Goal: Navigation & Orientation: Understand site structure

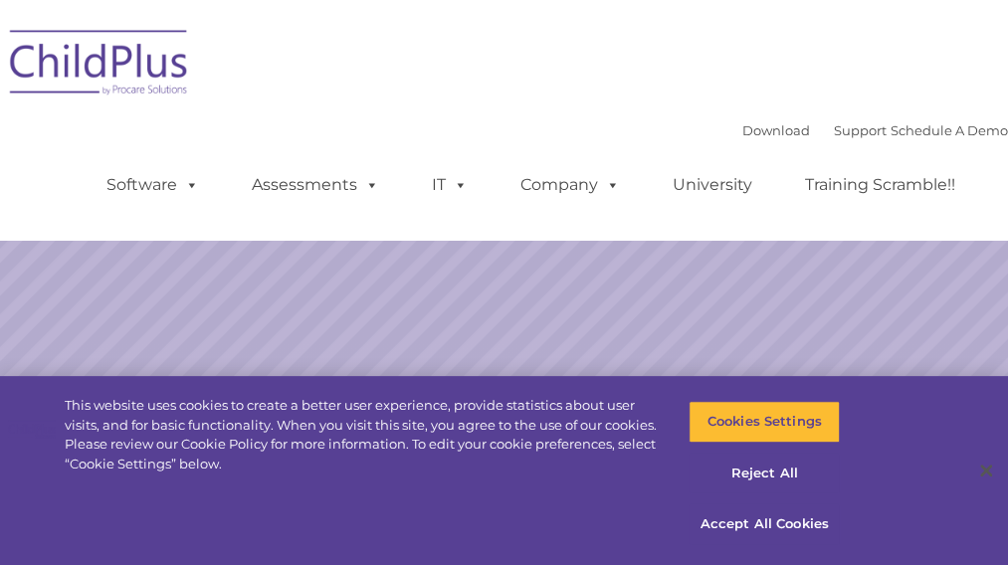
select select "MEDIUM"
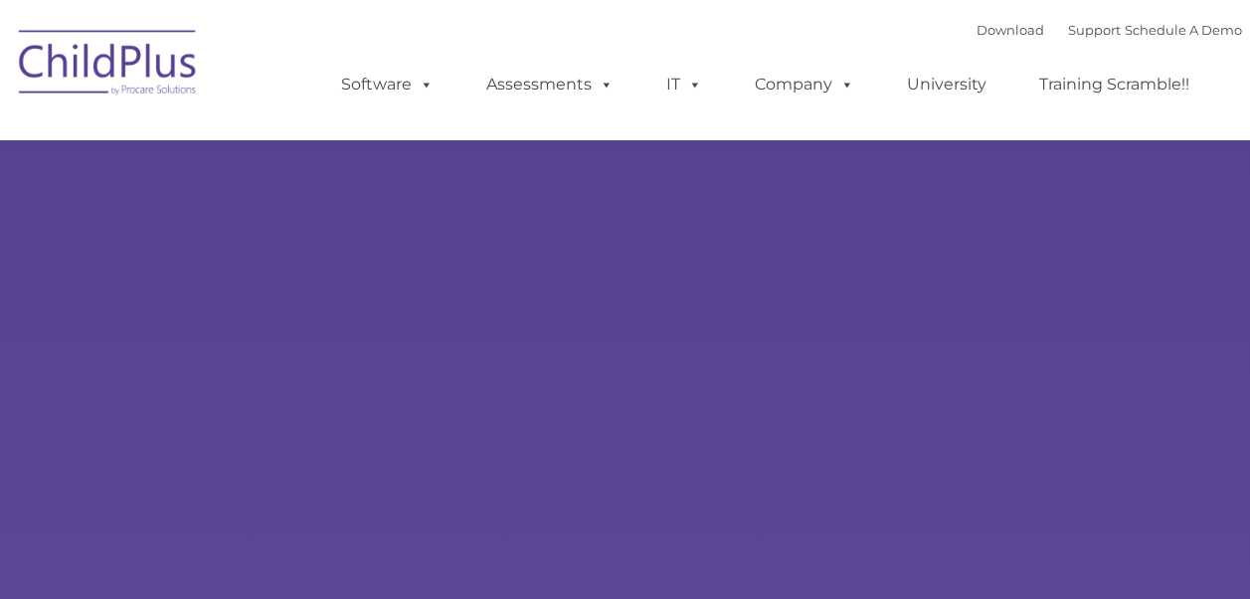
type input ""
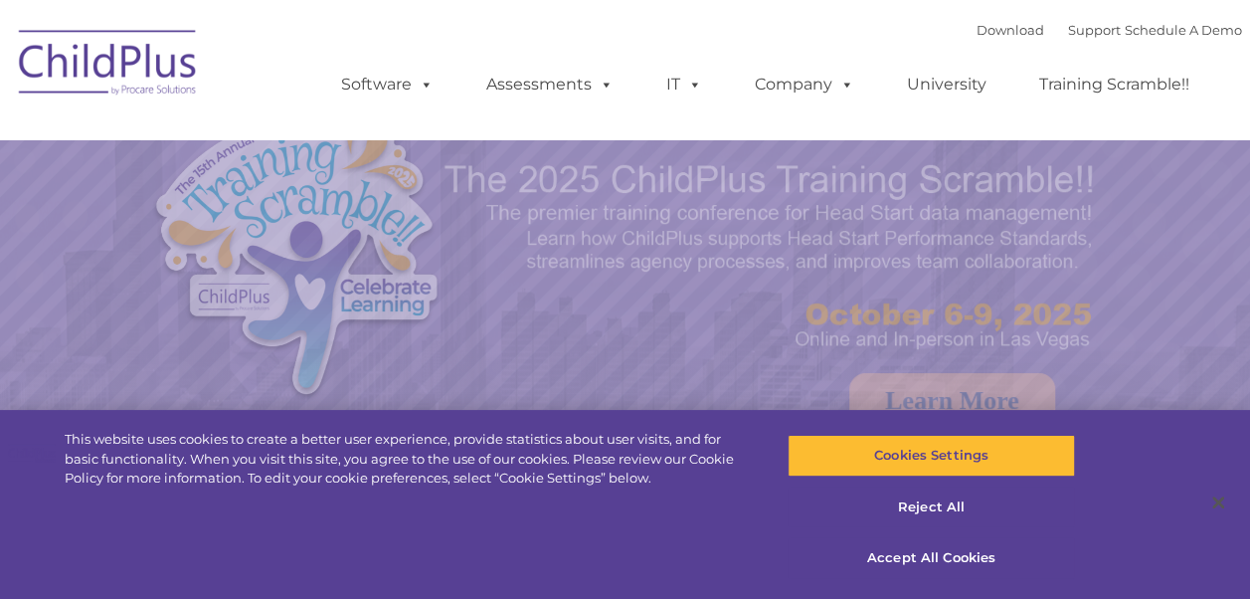
select select "MEDIUM"
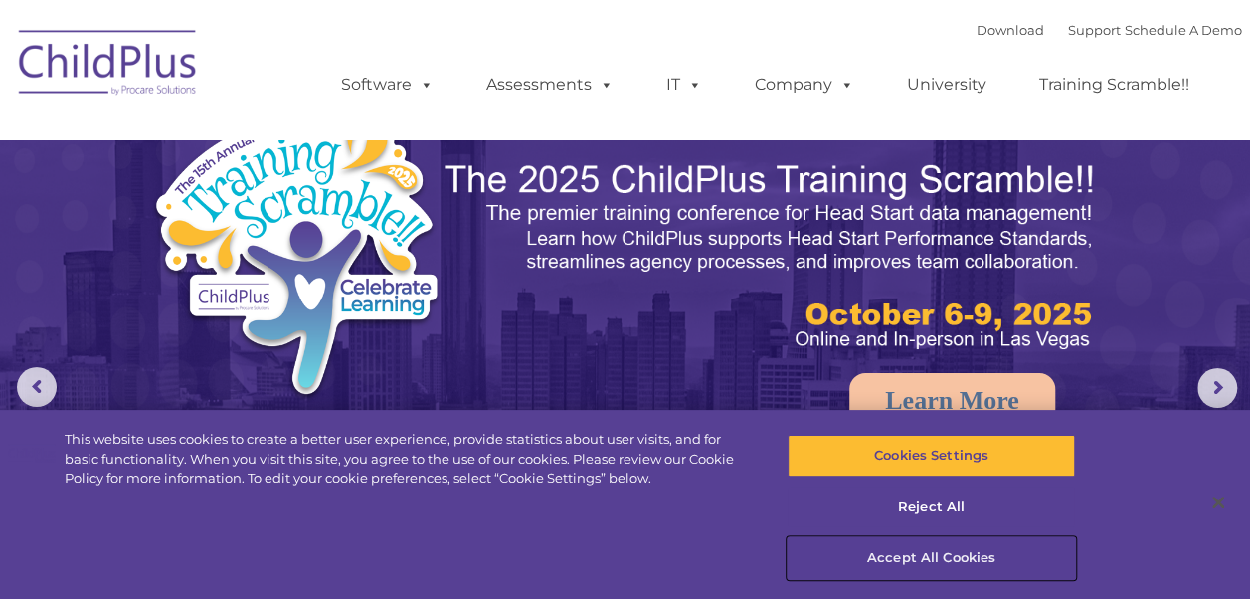
click at [922, 547] on button "Accept All Cookies" at bounding box center [931, 558] width 287 height 42
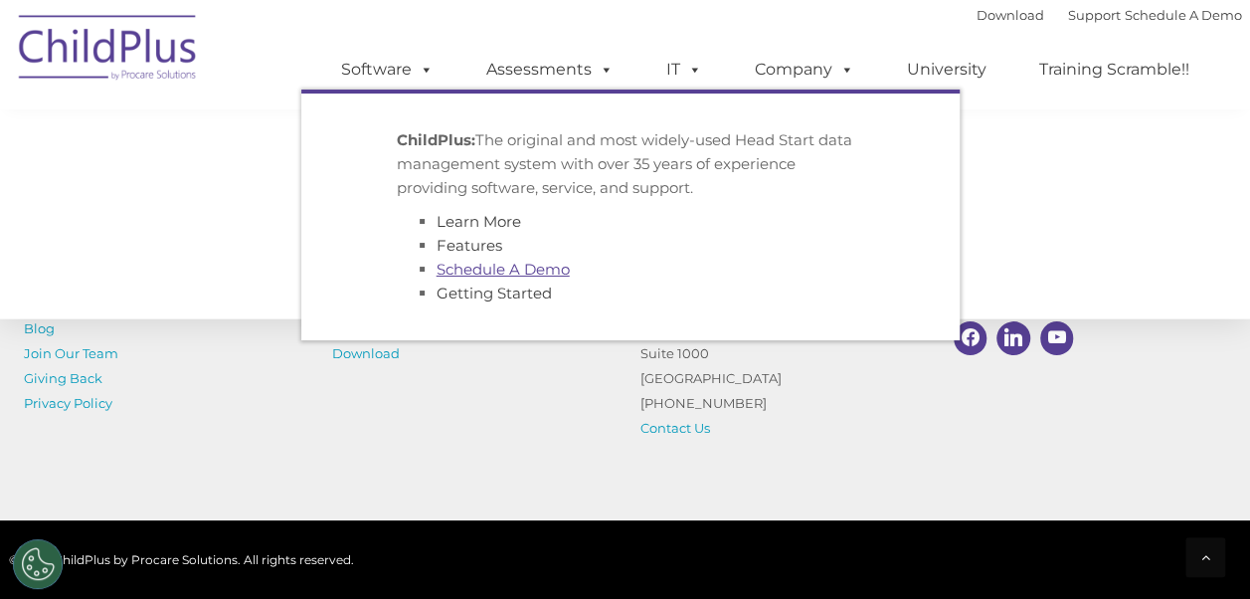
scroll to position [2376, 0]
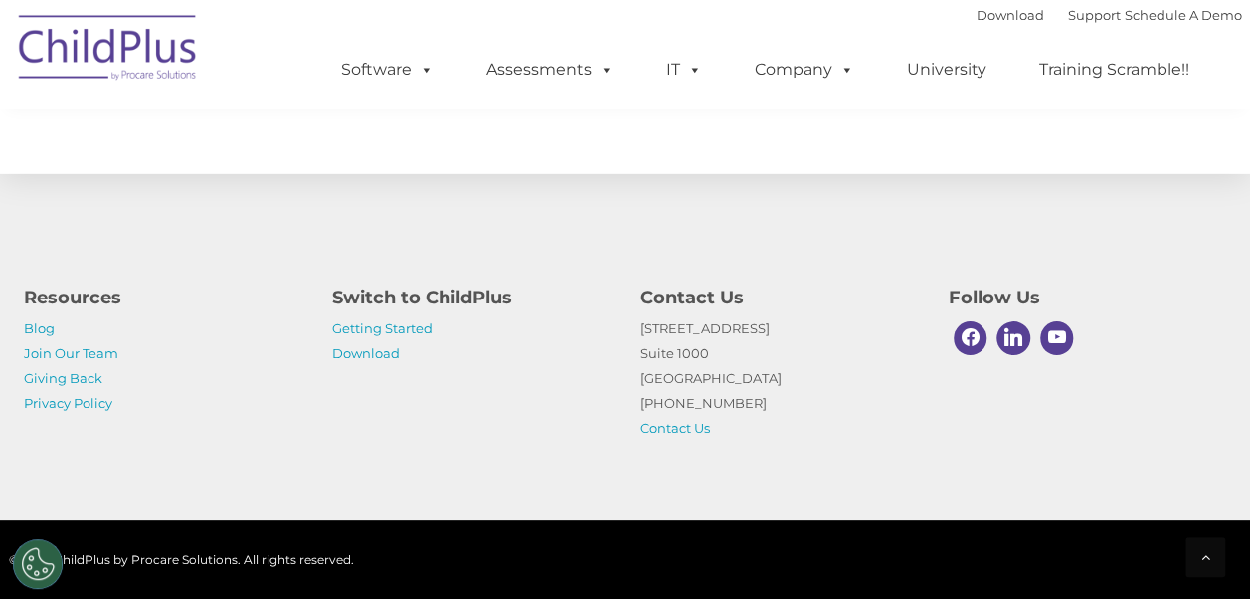
click at [1031, 175] on div "Resources Blog Join Our Team Giving Back Privacy Policy Switch to ChildPlus Get…" at bounding box center [625, 347] width 1250 height 346
click at [141, 71] on img at bounding box center [108, 50] width 199 height 99
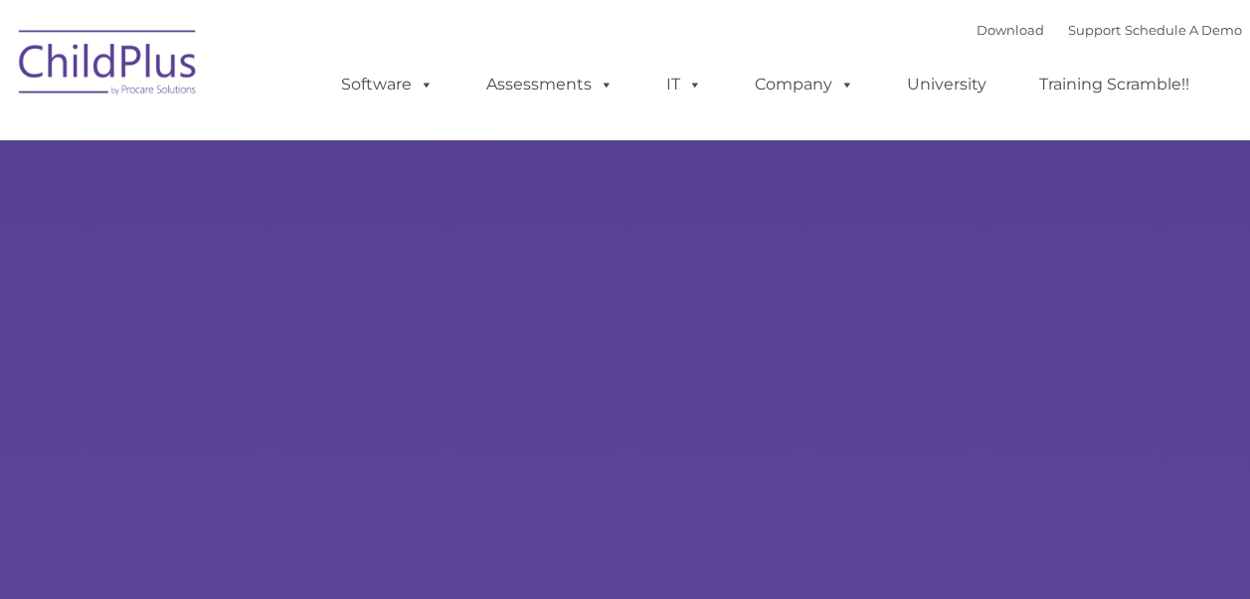
type input ""
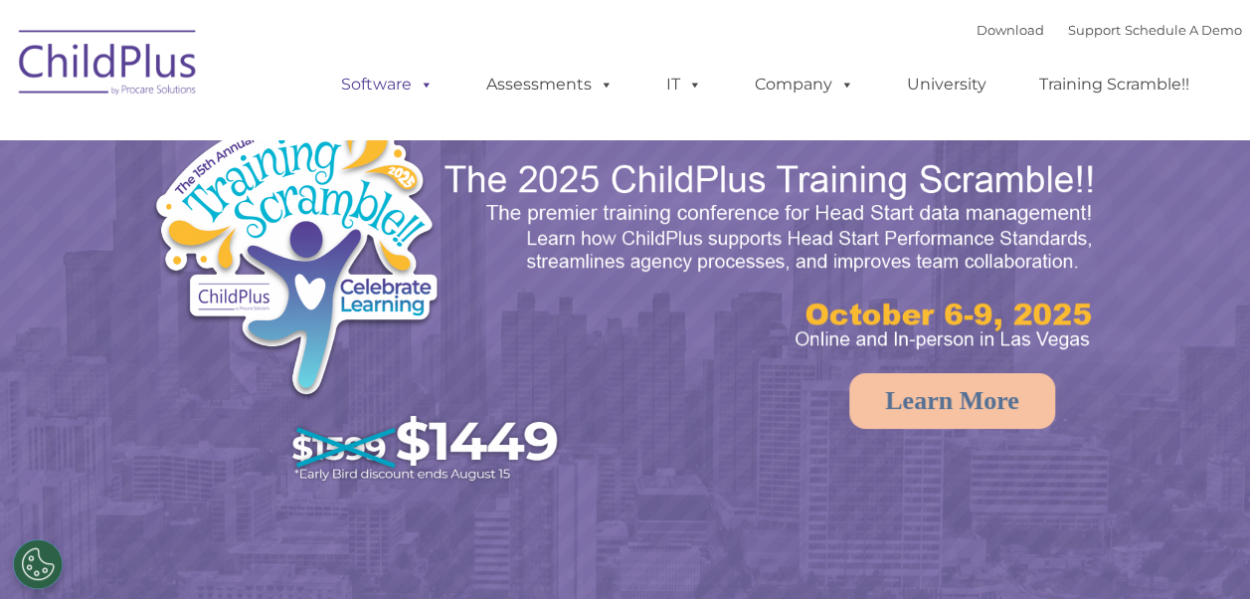
select select "MEDIUM"
